Goal: Information Seeking & Learning: Learn about a topic

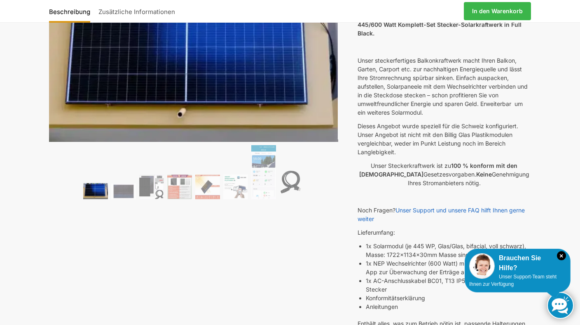
scroll to position [102, 0]
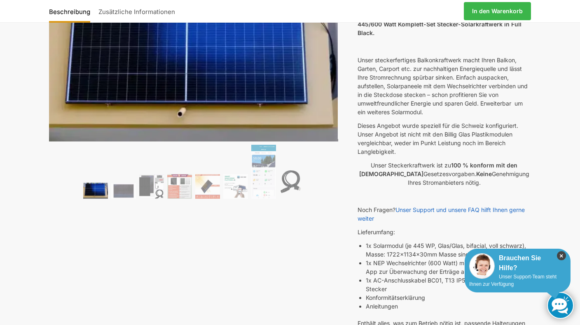
click at [562, 255] on icon "×" at bounding box center [561, 255] width 9 height 9
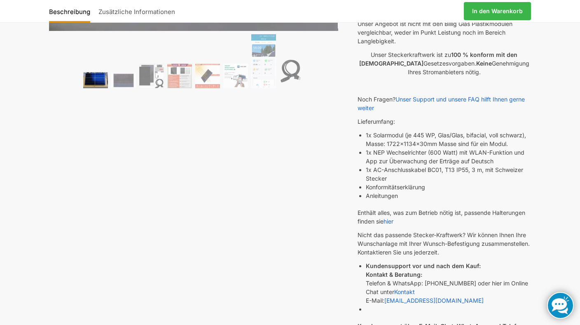
scroll to position [235, 0]
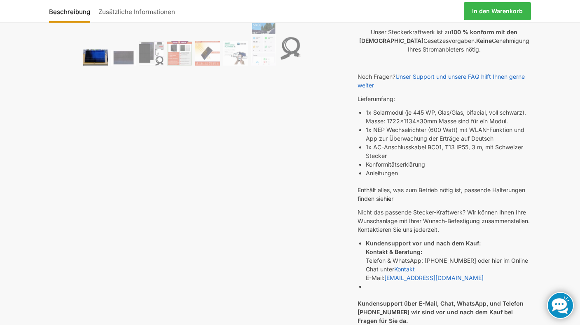
click at [392, 199] on link "hier" at bounding box center [389, 198] width 10 height 7
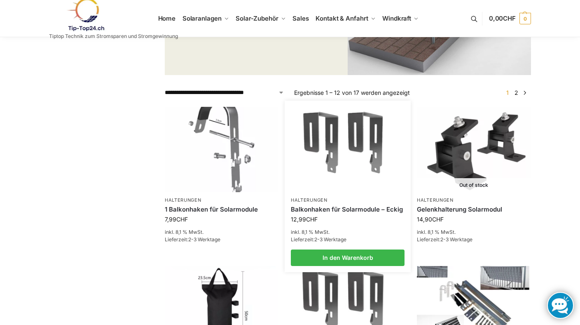
scroll to position [171, 0]
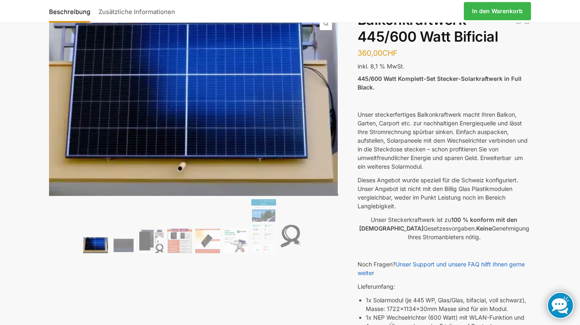
scroll to position [102, 0]
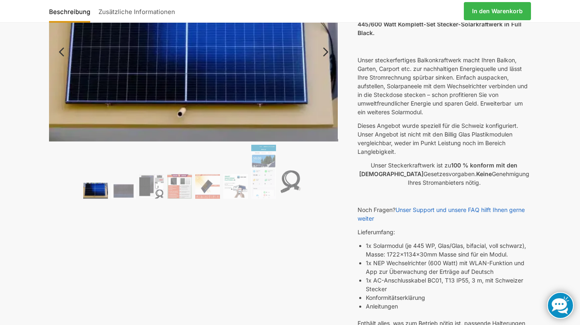
click at [100, 193] on img at bounding box center [95, 191] width 25 height 16
click at [124, 188] on img at bounding box center [123, 191] width 25 height 16
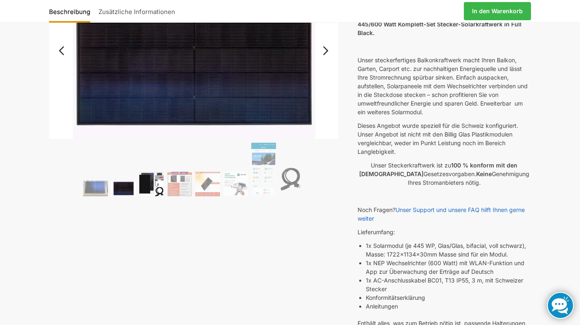
click at [144, 186] on img at bounding box center [151, 183] width 25 height 25
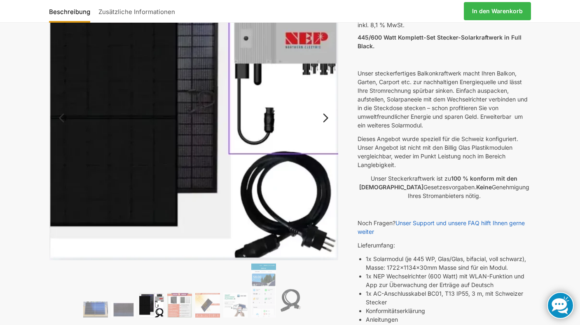
scroll to position [89, 0]
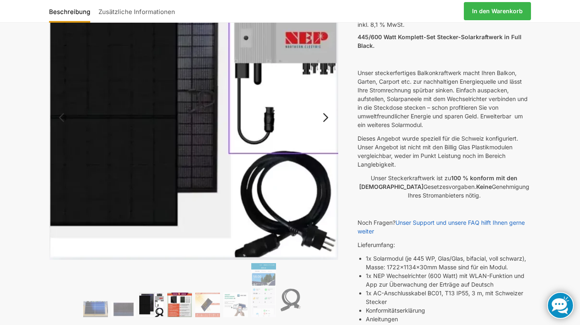
click at [180, 309] on img at bounding box center [179, 304] width 25 height 25
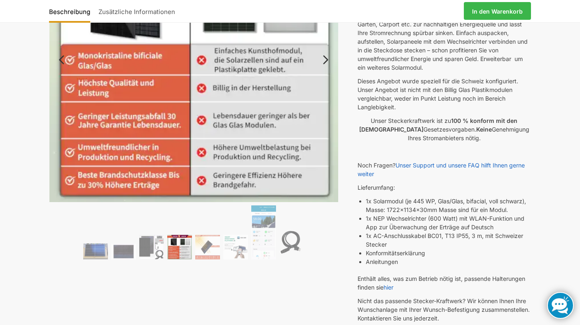
scroll to position [161, 0]
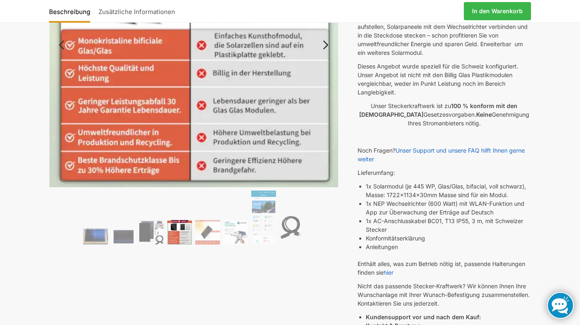
click at [176, 226] on img at bounding box center [179, 232] width 25 height 25
click at [214, 231] on img at bounding box center [207, 232] width 25 height 25
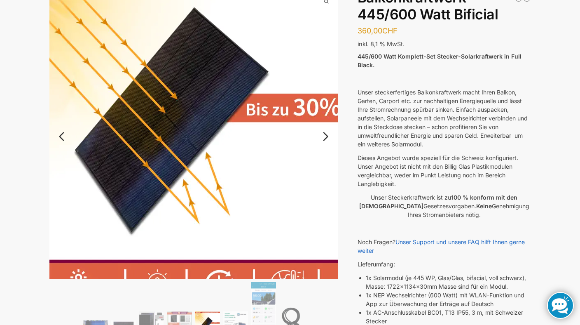
scroll to position [123, 0]
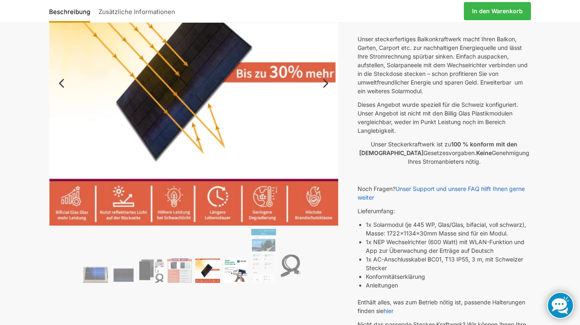
click at [237, 266] on img at bounding box center [235, 270] width 25 height 25
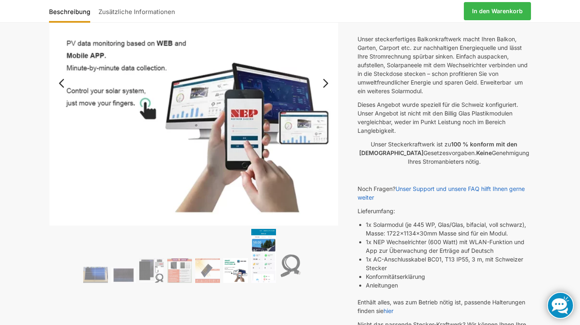
click at [263, 257] on img at bounding box center [263, 256] width 25 height 54
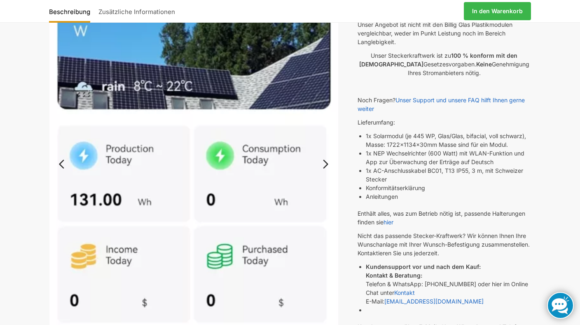
scroll to position [214, 0]
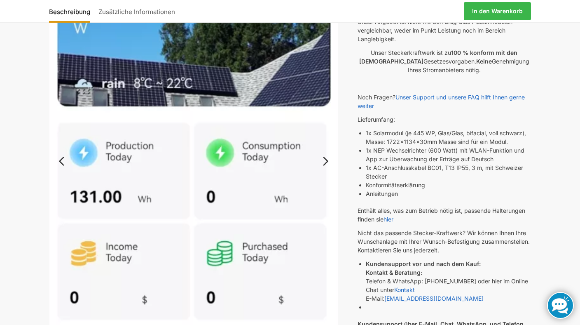
click at [325, 162] on link "Next" at bounding box center [325, 165] width 28 height 8
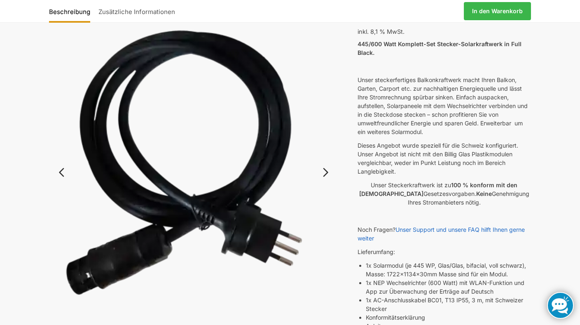
scroll to position [71, 0]
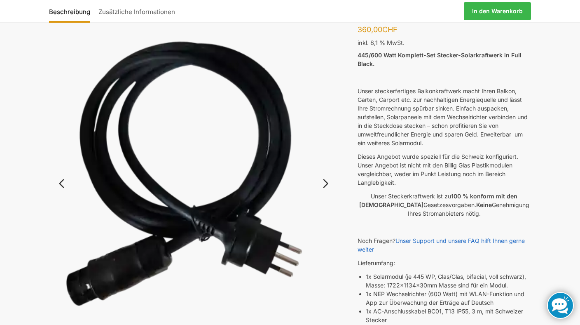
click at [327, 183] on link "Next" at bounding box center [325, 187] width 28 height 8
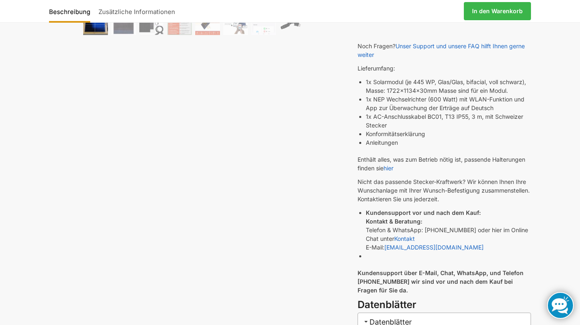
scroll to position [227, 0]
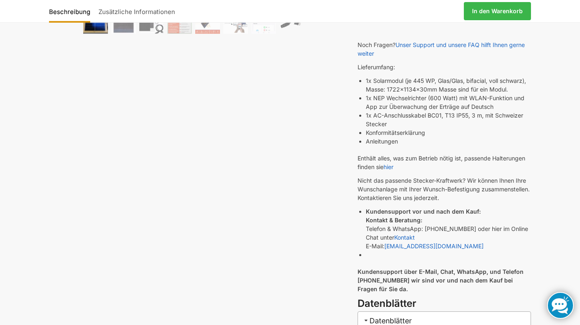
scroll to position [272, 0]
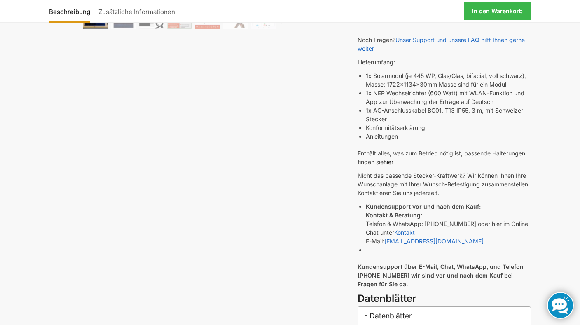
click at [390, 161] on link "hier" at bounding box center [389, 161] width 10 height 7
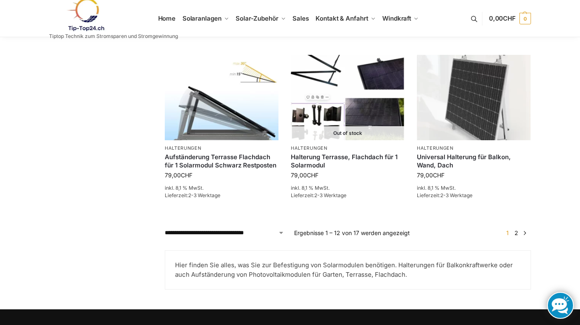
scroll to position [727, 0]
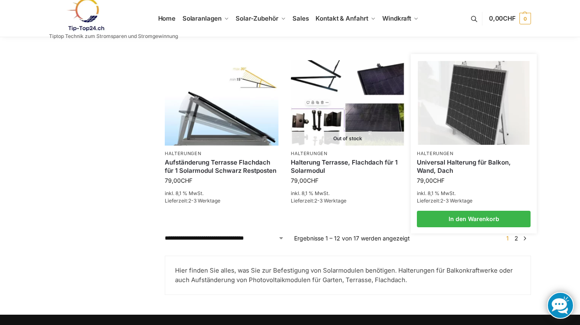
click at [466, 138] on img at bounding box center [474, 103] width 112 height 84
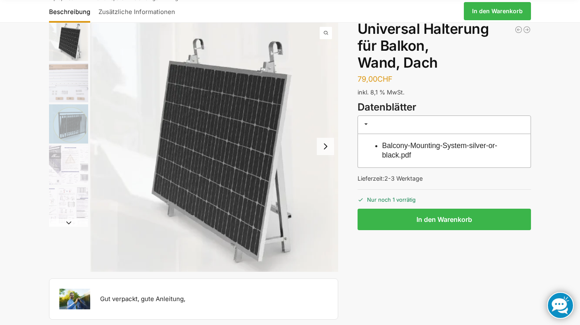
scroll to position [15, 0]
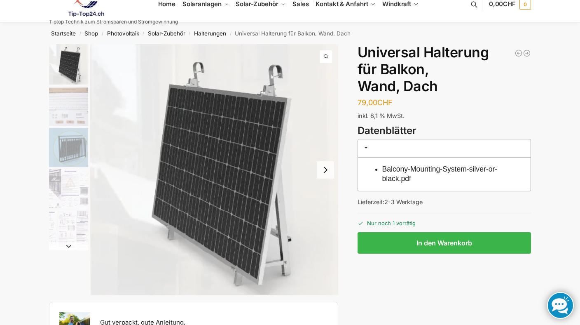
click at [326, 175] on button "Next slide" at bounding box center [325, 169] width 17 height 17
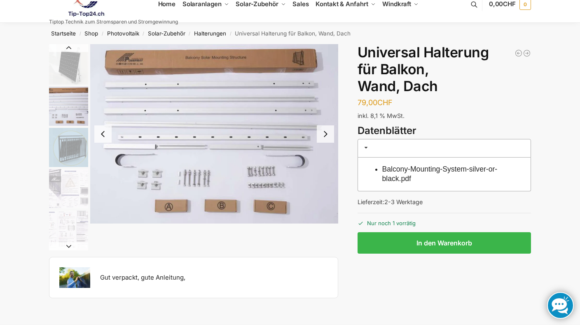
click at [323, 132] on button "Next slide" at bounding box center [325, 133] width 17 height 17
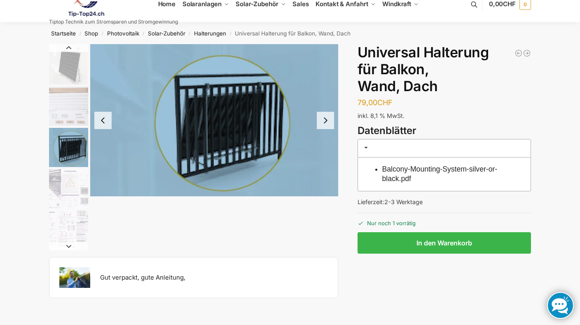
click at [323, 132] on img "3 / 5" at bounding box center [214, 120] width 248 height 152
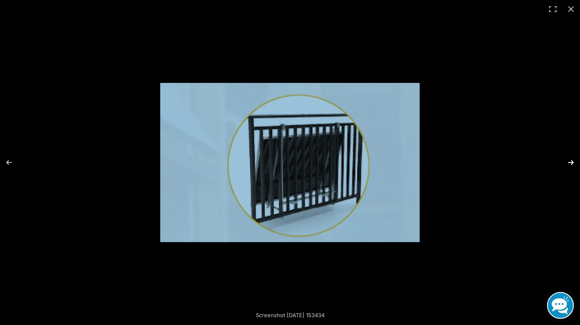
click at [571, 159] on button "Next (arrow right)" at bounding box center [566, 162] width 29 height 41
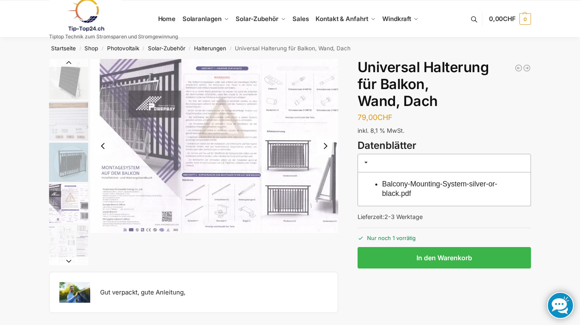
click at [325, 144] on button "Next slide" at bounding box center [325, 145] width 17 height 17
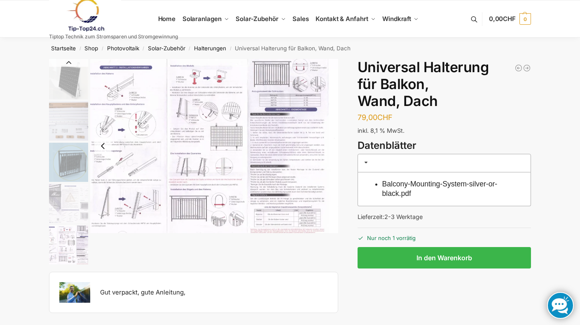
click at [325, 143] on img "5 / 5" at bounding box center [214, 146] width 248 height 174
